Goal: Information Seeking & Learning: Learn about a topic

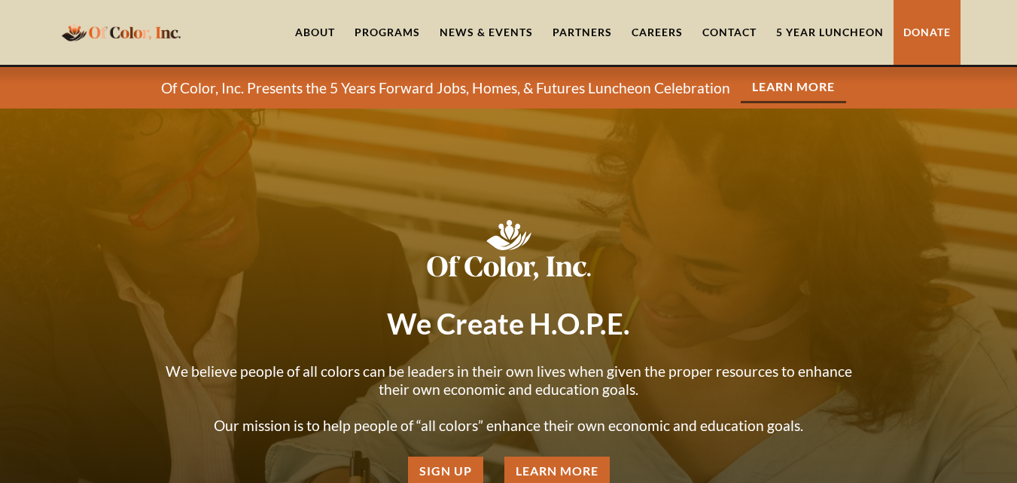
click at [474, 35] on link "News & Events" at bounding box center [486, 32] width 113 height 65
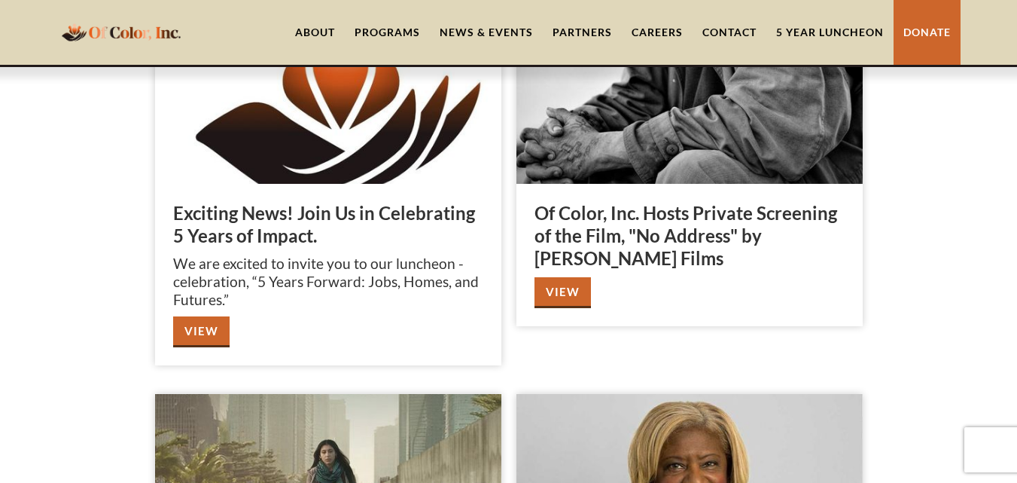
scroll to position [260, 0]
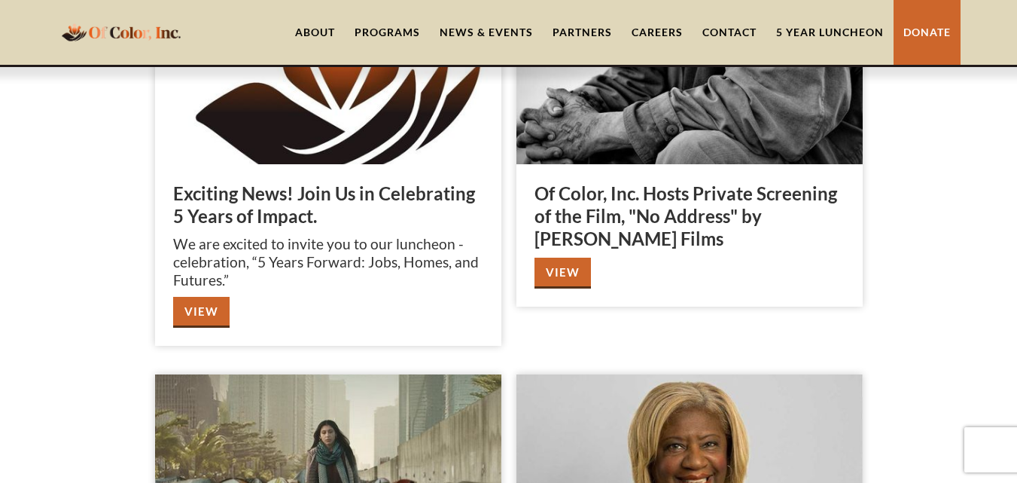
click at [212, 308] on link "View" at bounding box center [201, 312] width 56 height 31
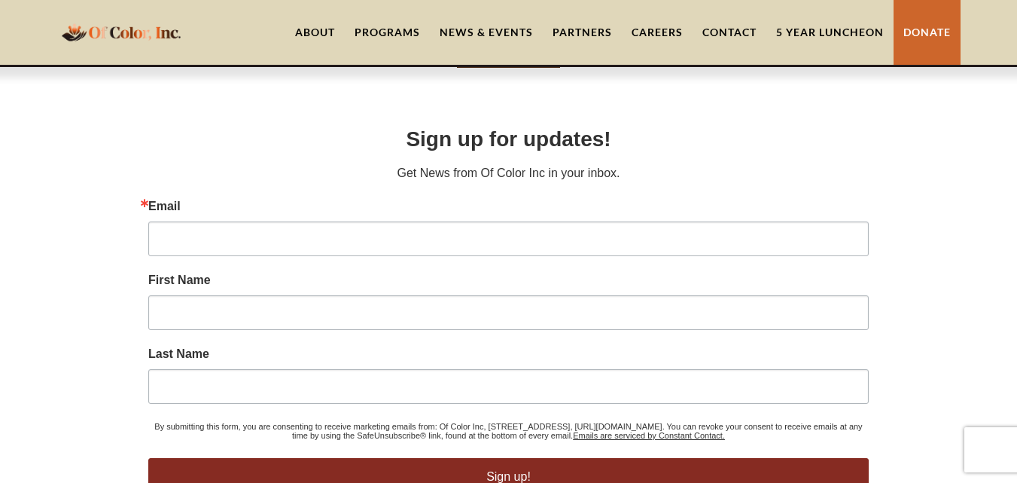
scroll to position [1202, 0]
